Goal: Task Accomplishment & Management: Complete application form

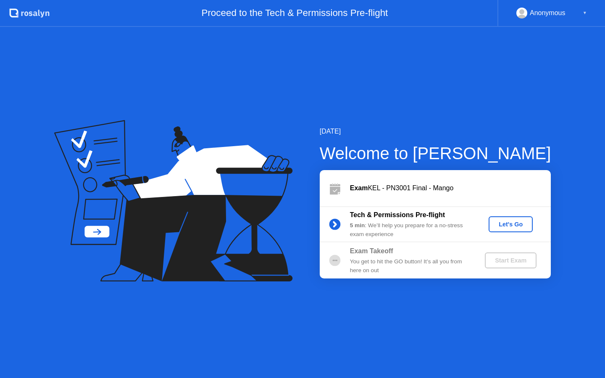
click at [515, 226] on div "Let's Go" at bounding box center [510, 224] width 37 height 7
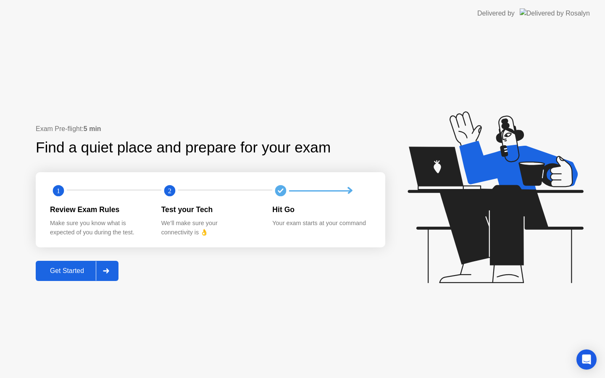
click at [108, 271] on icon at bounding box center [106, 270] width 6 height 5
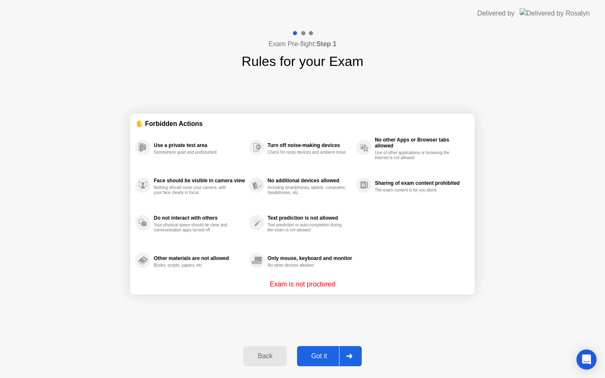
click at [325, 359] on div "Got it" at bounding box center [319, 356] width 39 height 8
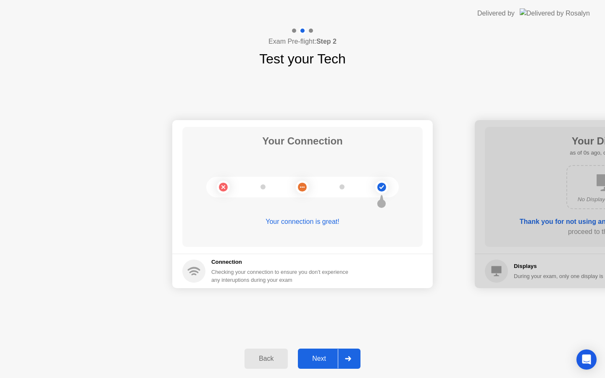
click at [311, 361] on div "Next" at bounding box center [318, 359] width 37 height 8
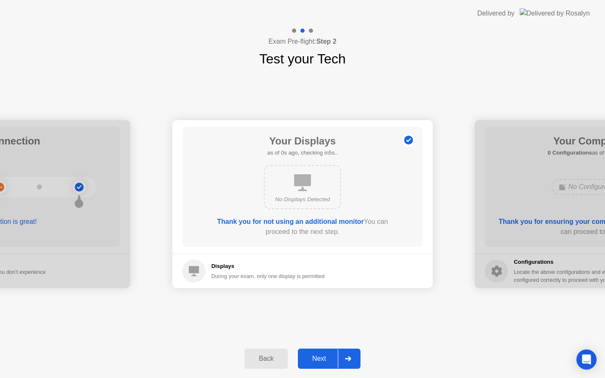
click at [311, 361] on div "Next" at bounding box center [318, 359] width 37 height 8
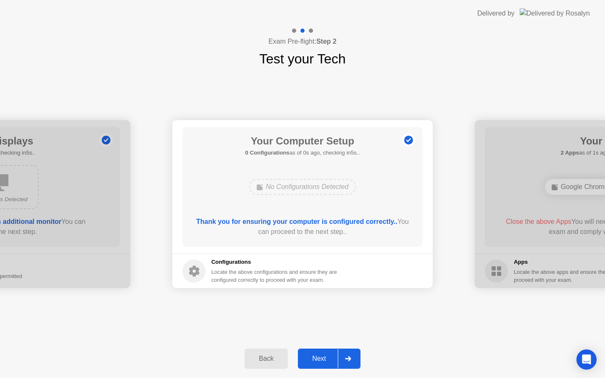
click at [311, 361] on div "Next" at bounding box center [318, 359] width 37 height 8
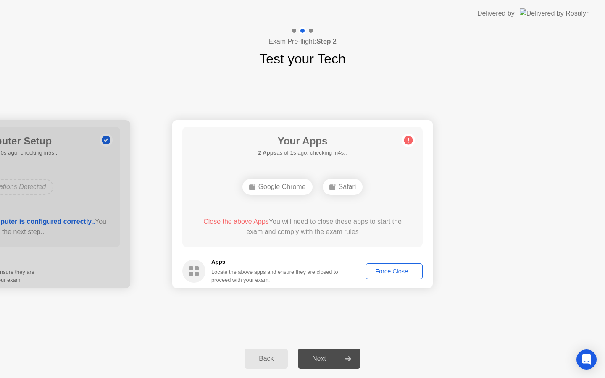
click at [389, 264] on button "Force Close..." at bounding box center [393, 271] width 57 height 16
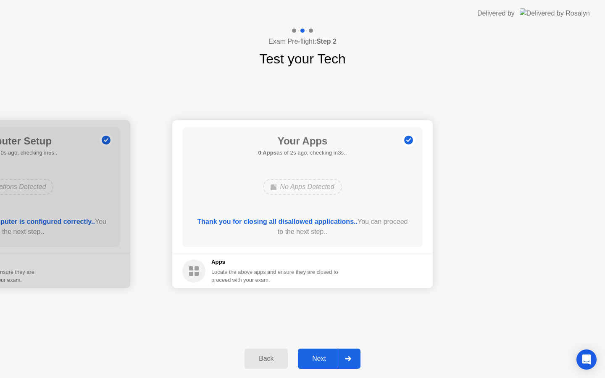
click at [313, 358] on div "Next" at bounding box center [318, 359] width 37 height 8
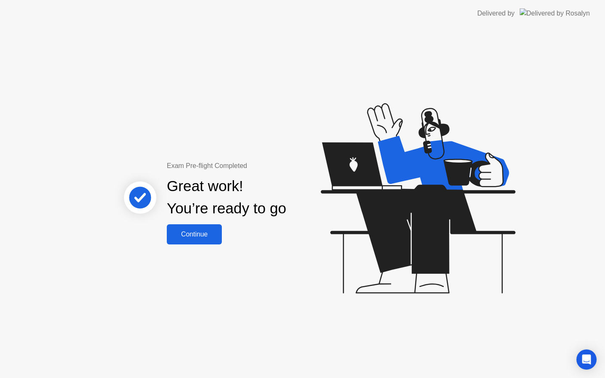
click at [209, 235] on div "Continue" at bounding box center [194, 235] width 50 height 8
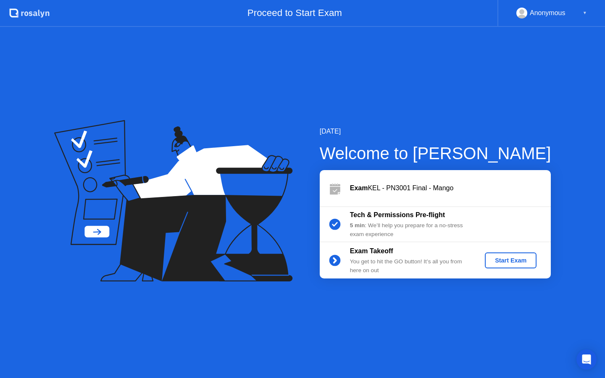
click at [321, 360] on div "[DATE] Welcome to [PERSON_NAME] Exam KEL - PN3001 Final - Mango Tech & Permissi…" at bounding box center [302, 202] width 605 height 351
click at [515, 263] on div "Start Exam" at bounding box center [510, 260] width 45 height 7
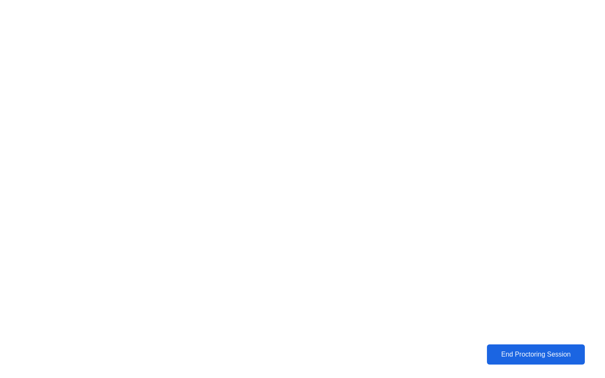
click at [549, 353] on div "End Proctoring Session" at bounding box center [535, 355] width 93 height 8
